Goal: Information Seeking & Learning: Find specific page/section

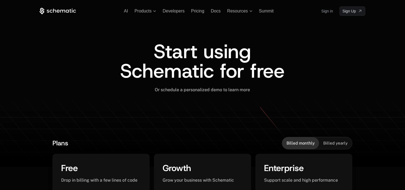
click at [325, 13] on link "Sign in" at bounding box center [328, 11] width 12 height 9
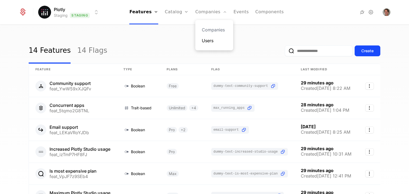
click at [207, 37] on link "Users" at bounding box center [214, 40] width 25 height 6
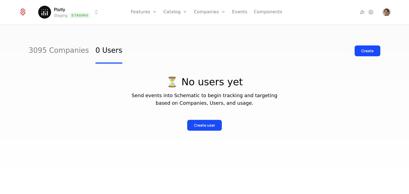
click at [152, 47] on div "3095 Companies 0 Users Create" at bounding box center [205, 50] width 352 height 25
click at [84, 50] on div "3095 Companies 0 Users" at bounding box center [76, 50] width 94 height 25
click at [77, 50] on link "3095 Companies" at bounding box center [59, 50] width 60 height 25
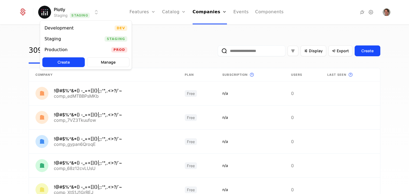
click at [75, 14] on html "Plotly Staging Staging Features Features Flags Catalog Plans Add Ons Credits Co…" at bounding box center [204, 97] width 409 height 194
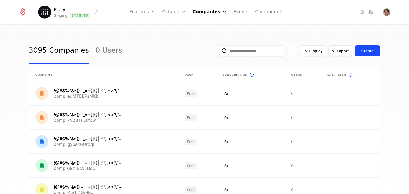
click at [200, 45] on html "Plotly Staging Staging Features Features Flags Catalog Plans Add Ons Credits Co…" at bounding box center [204, 97] width 409 height 194
click at [258, 51] on input "email" at bounding box center [252, 50] width 68 height 11
type input "*"
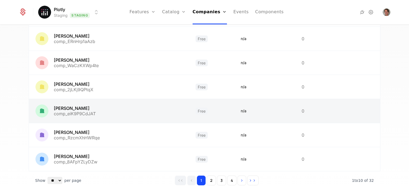
scroll to position [165, 0]
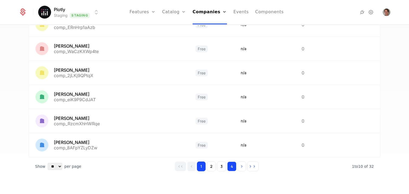
type input "****"
click at [230, 168] on button "4" at bounding box center [231, 167] width 9 height 10
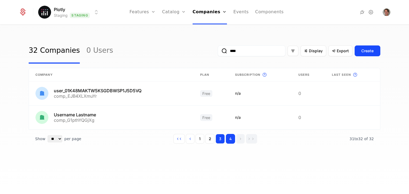
click at [221, 139] on button "3" at bounding box center [220, 139] width 9 height 10
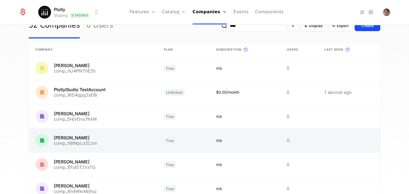
scroll to position [55, 0]
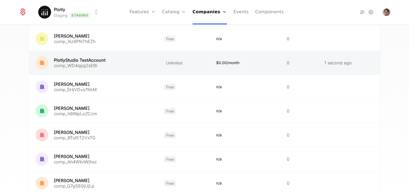
click at [80, 62] on link at bounding box center [93, 63] width 129 height 24
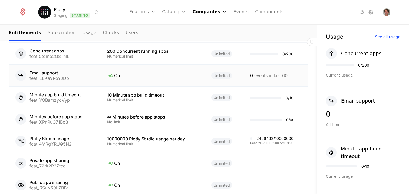
scroll to position [346, 0]
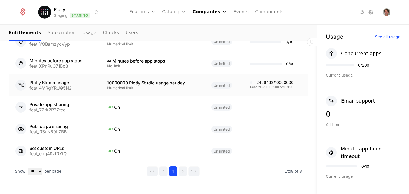
click at [254, 83] on div "2499492 / 10000000" at bounding box center [271, 83] width 43 height 4
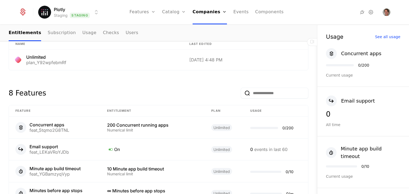
scroll to position [320, 0]
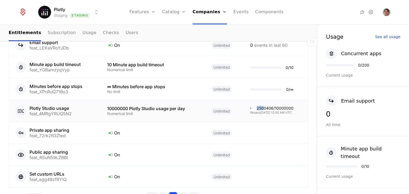
drag, startPoint x: 262, startPoint y: 108, endPoint x: 256, endPoint y: 108, distance: 6.8
click at [257, 108] on div "2500406 / 10000000" at bounding box center [275, 108] width 37 height 4
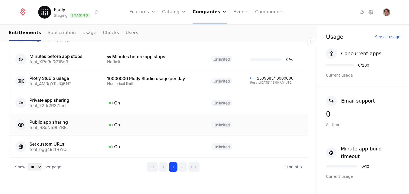
scroll to position [323, 0]
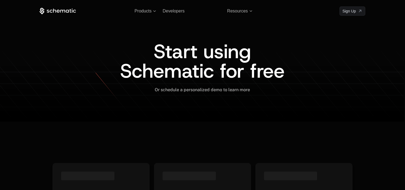
click at [322, 14] on link "Sign in" at bounding box center [328, 11] width 12 height 9
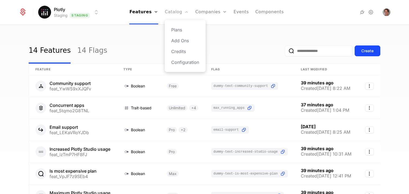
click at [185, 10] on icon "Main" at bounding box center [186, 12] width 4 height 4
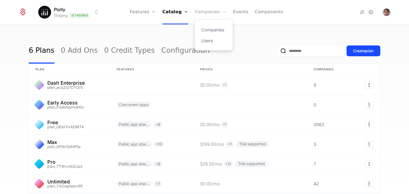
click at [210, 12] on link "Companies" at bounding box center [211, 12] width 32 height 24
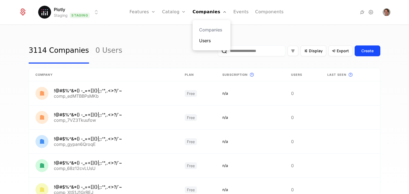
click at [221, 37] on link "Users" at bounding box center [211, 40] width 25 height 6
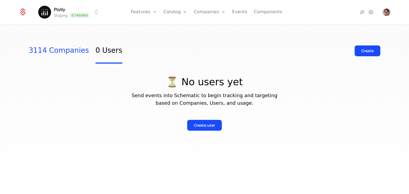
click at [69, 53] on link "3114 Companies" at bounding box center [59, 50] width 60 height 25
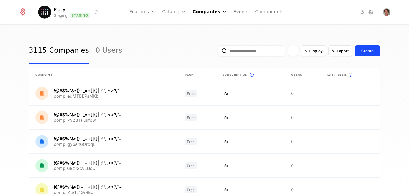
click at [250, 47] on input "email" at bounding box center [252, 50] width 68 height 11
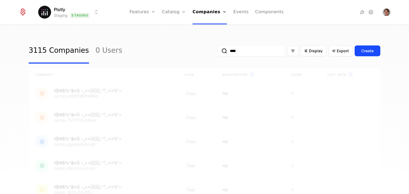
type input "****"
click at [218, 52] on button "submit" at bounding box center [218, 52] width 0 height 0
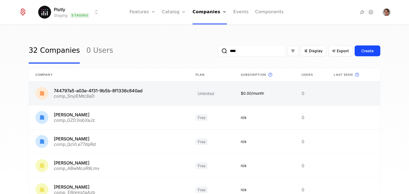
scroll to position [165, 0]
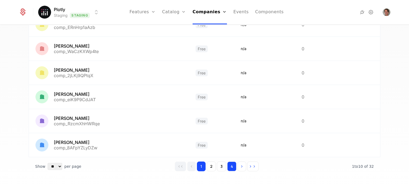
click at [231, 166] on button "4" at bounding box center [231, 167] width 9 height 10
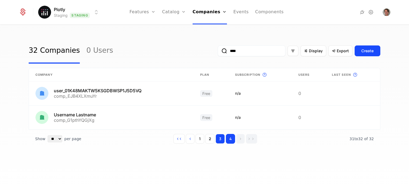
click at [222, 139] on button "3" at bounding box center [220, 139] width 9 height 10
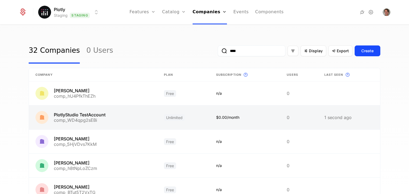
click at [96, 116] on link at bounding box center [93, 118] width 129 height 24
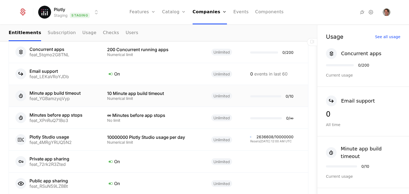
scroll to position [293, 0]
